Goal: Find specific page/section: Find specific page/section

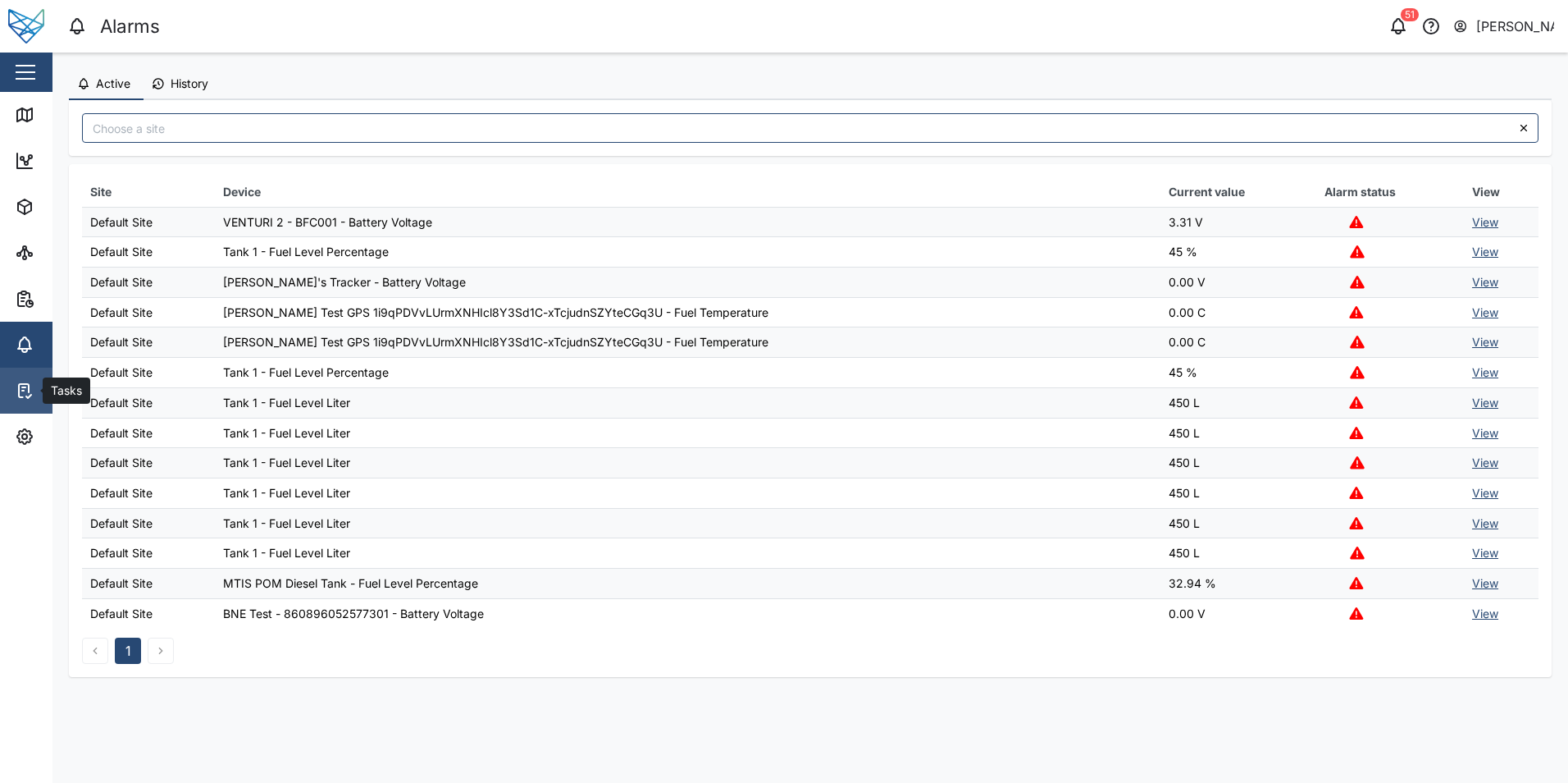
click at [24, 389] on icon at bounding box center [24, 390] width 19 height 19
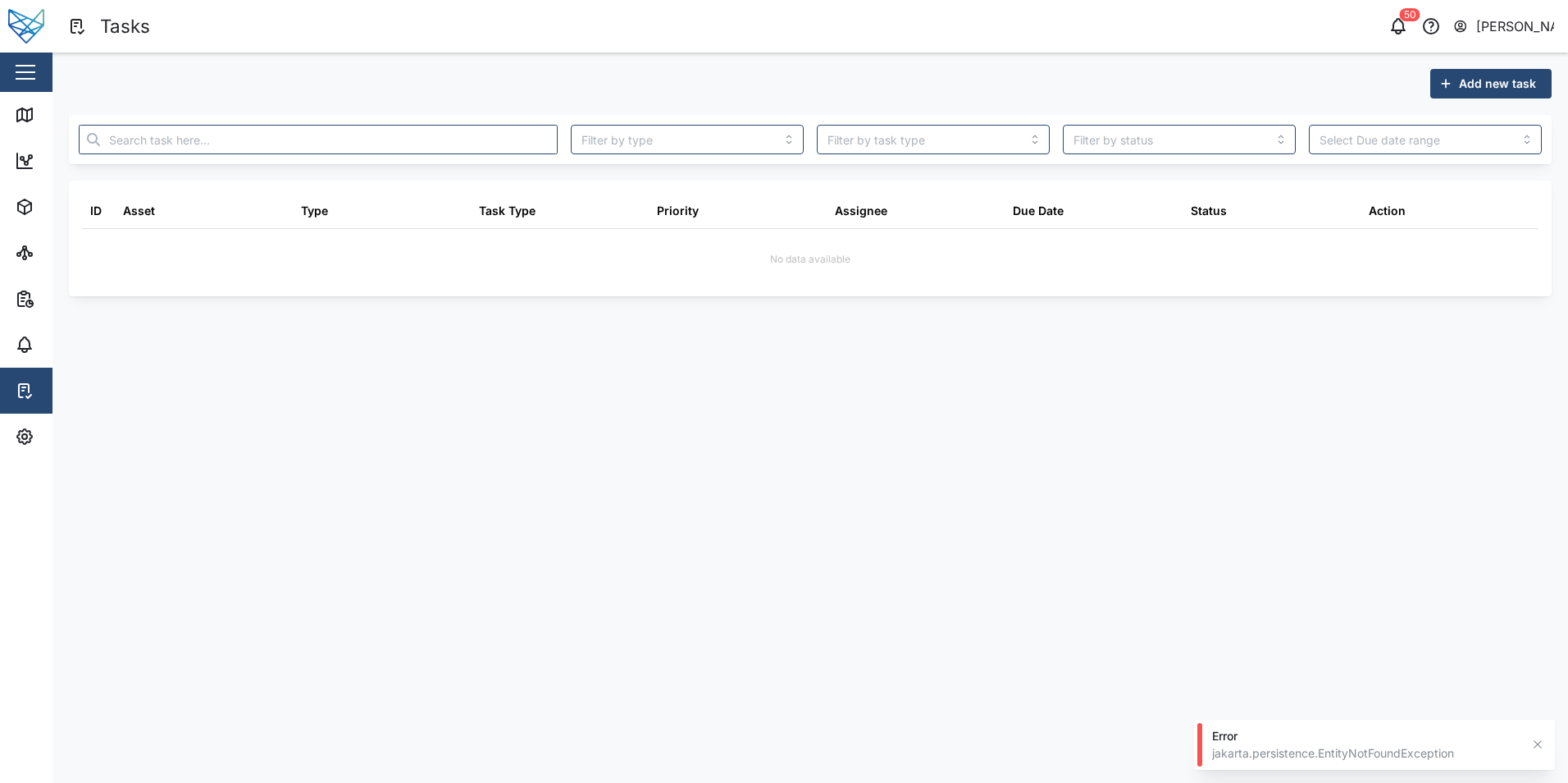
click at [1542, 745] on icon "button" at bounding box center [1538, 744] width 14 height 14
click at [0, 345] on link "Alarms" at bounding box center [106, 344] width 213 height 45
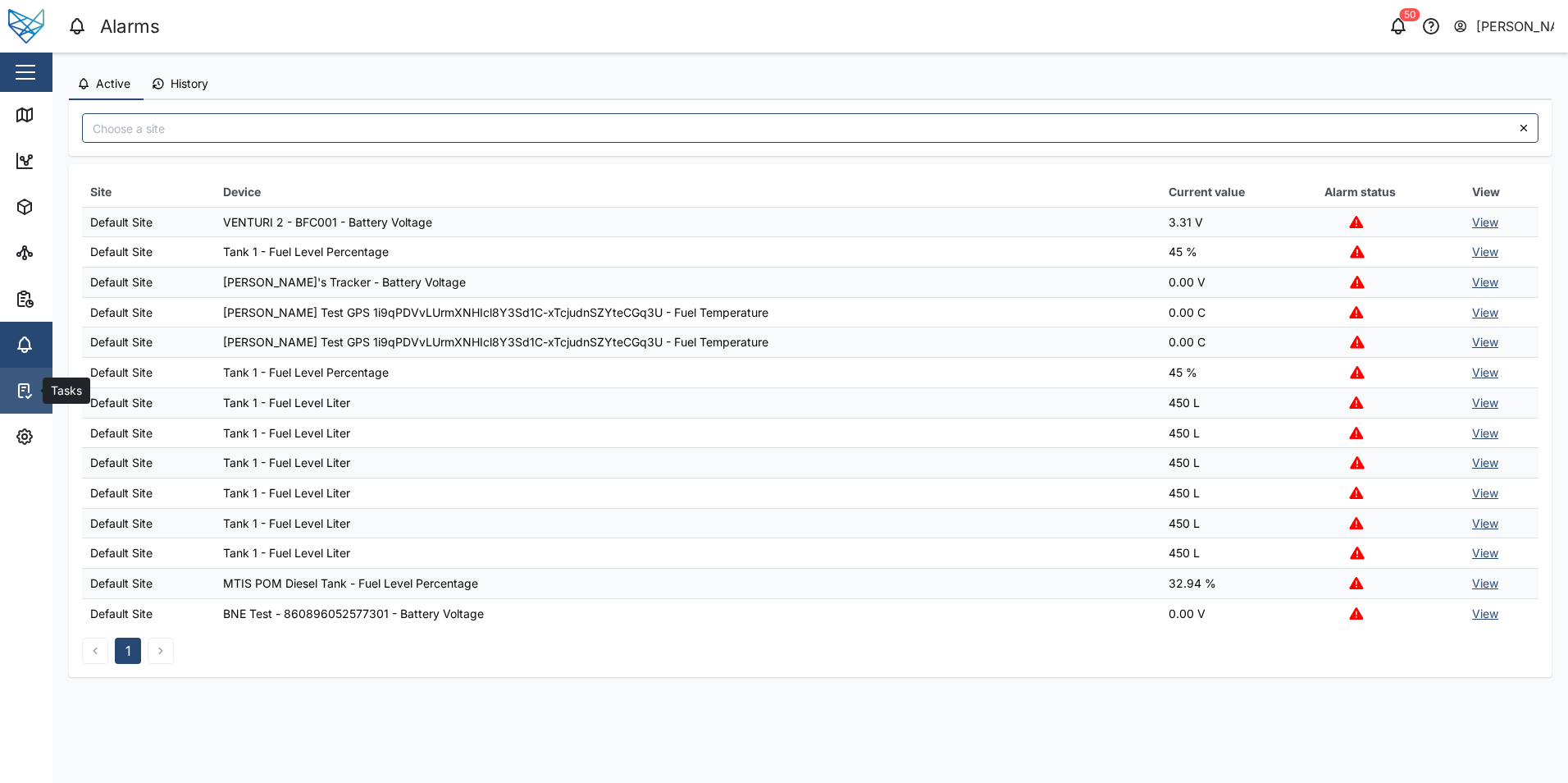
click at [27, 391] on icon at bounding box center [24, 390] width 19 height 19
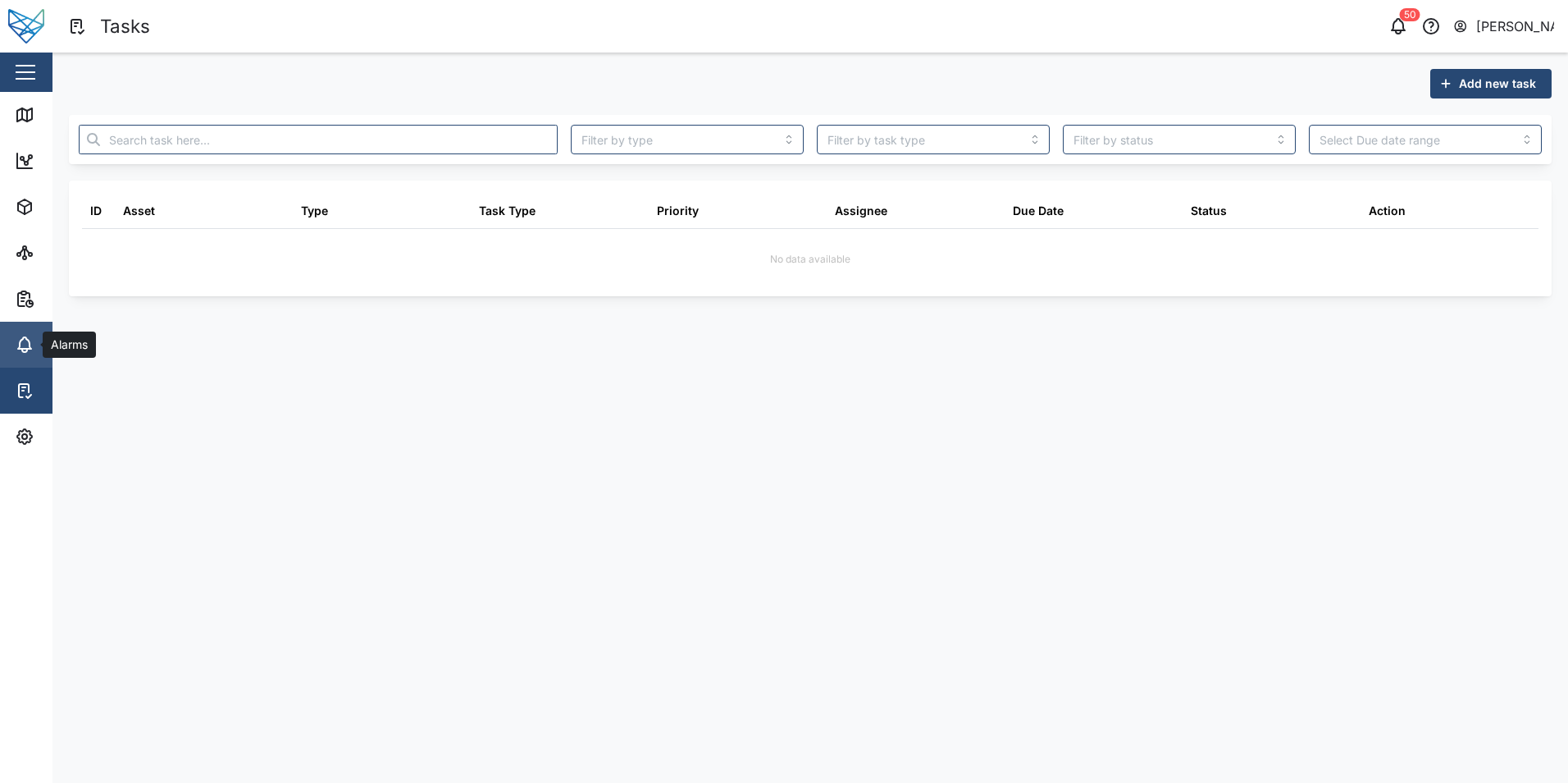
click at [23, 353] on icon at bounding box center [24, 345] width 19 height 19
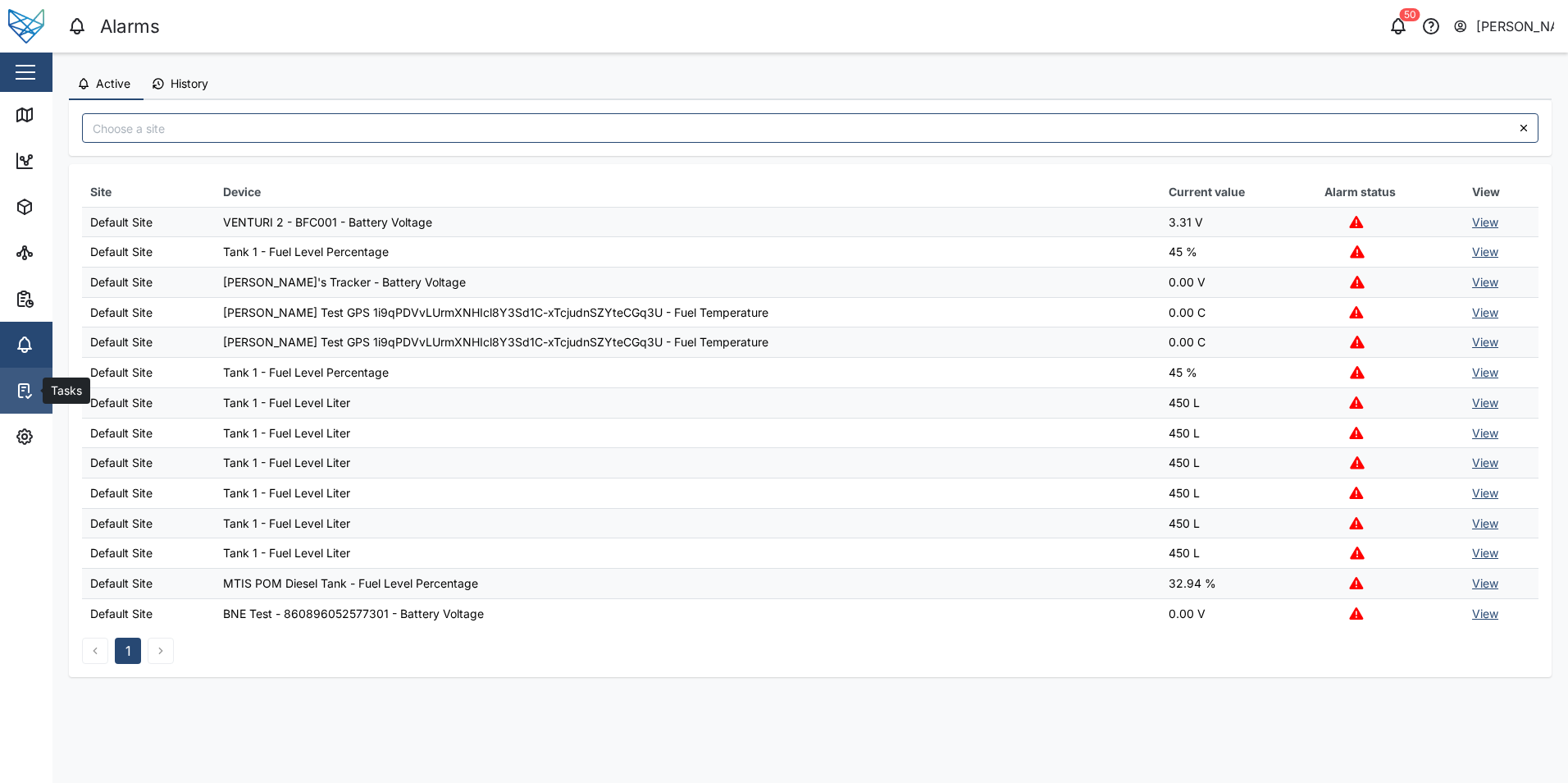
click at [23, 382] on icon at bounding box center [24, 390] width 19 height 19
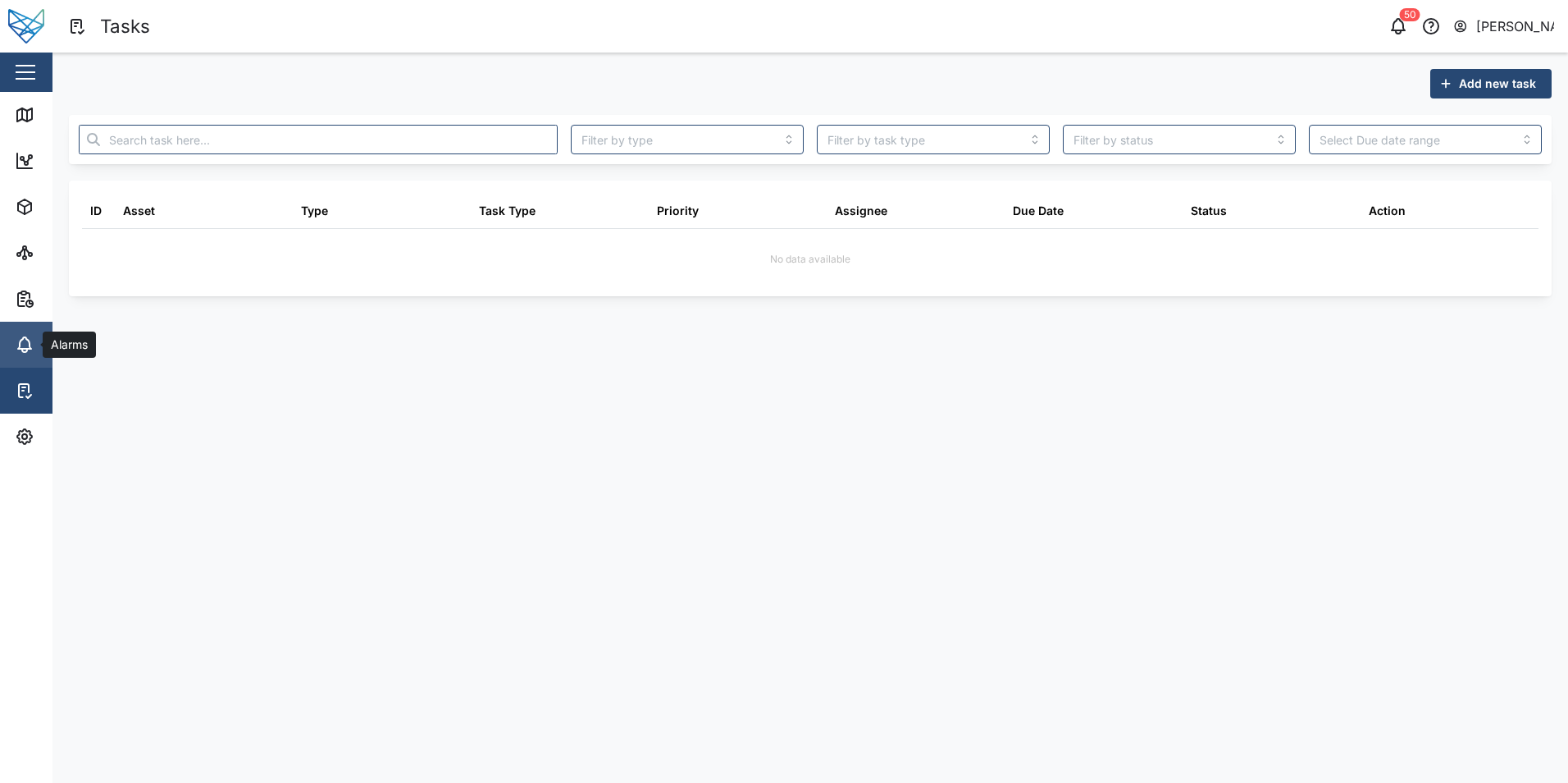
click at [18, 328] on link "Alarms" at bounding box center [106, 344] width 213 height 45
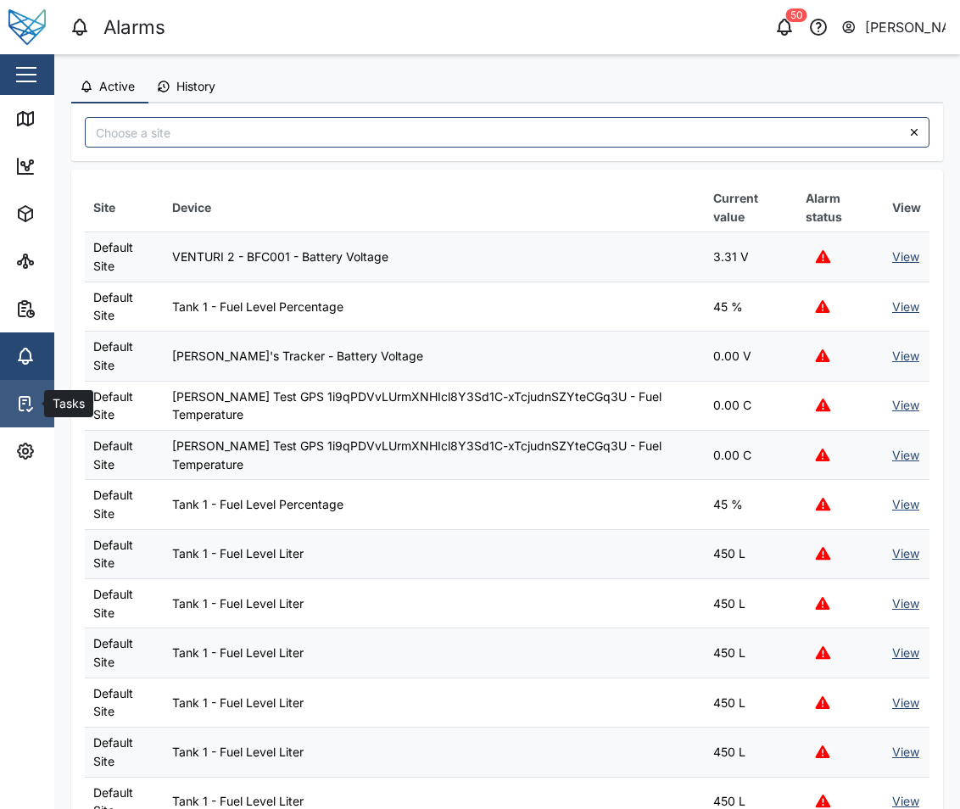
click at [21, 399] on icon at bounding box center [25, 403] width 20 height 20
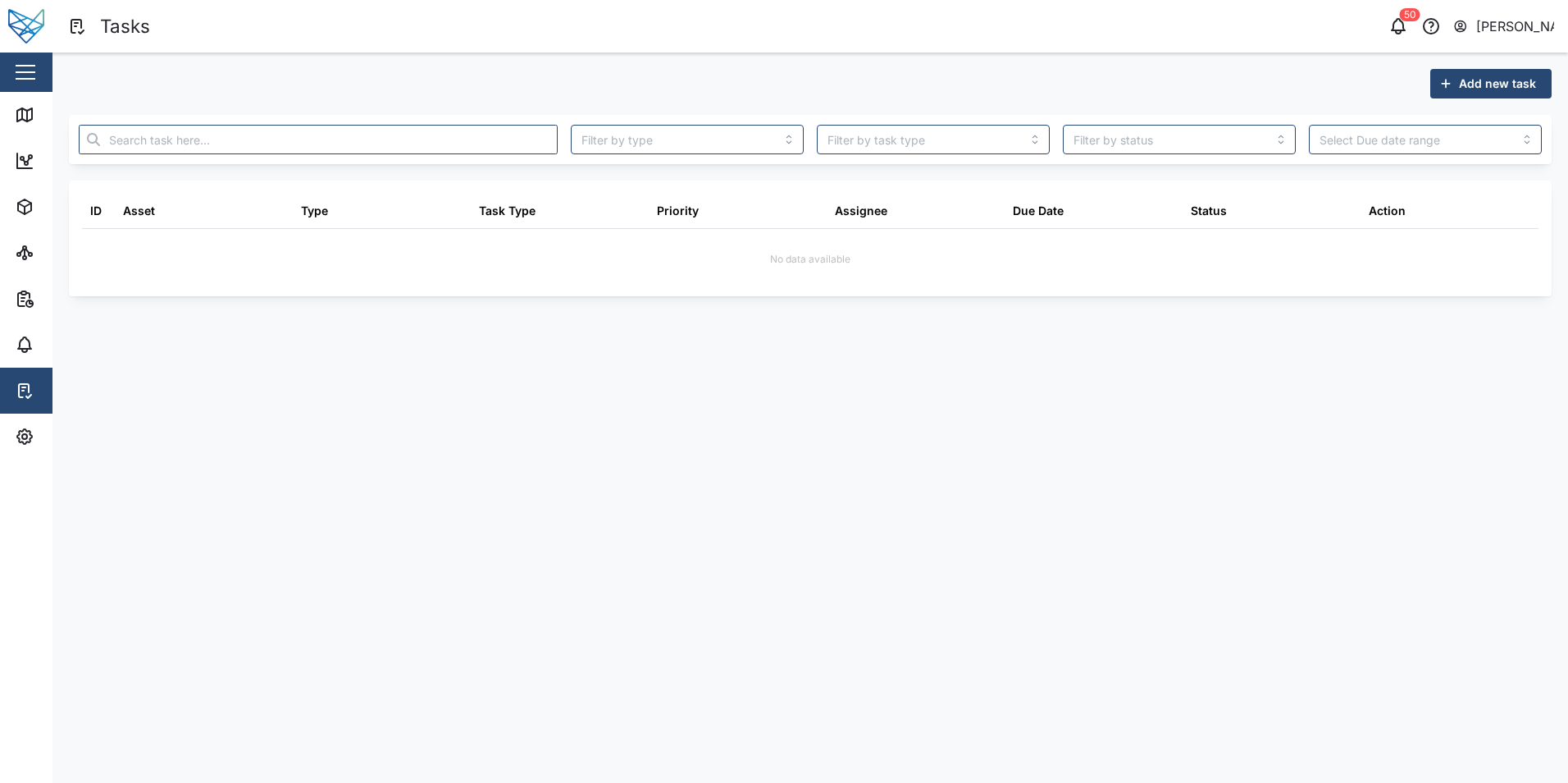
click at [1004, 389] on main "Add new task ID Asset Type Task Type Priority Assignee Due Date Status Action N…" at bounding box center [810, 417] width 1516 height 731
